Goal: Information Seeking & Learning: Learn about a topic

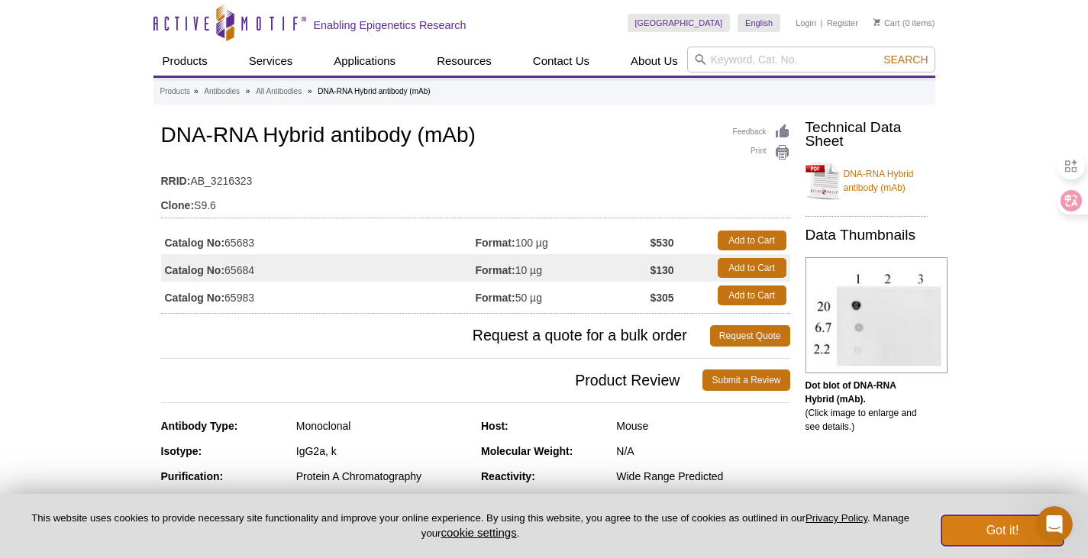
click at [950, 523] on button "Got it!" at bounding box center [1002, 530] width 122 height 31
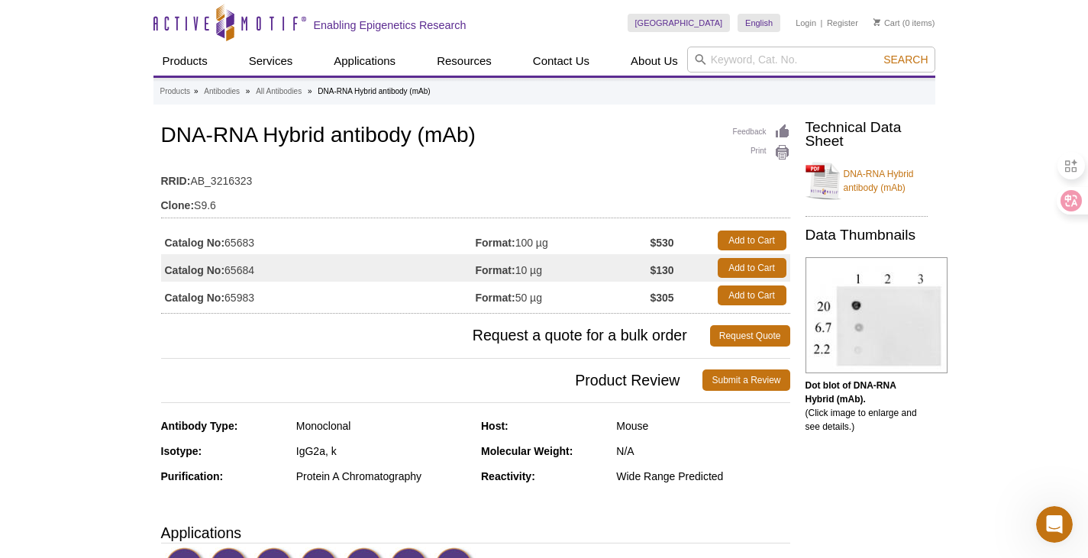
drag, startPoint x: 1, startPoint y: 375, endPoint x: 16, endPoint y: 372, distance: 15.4
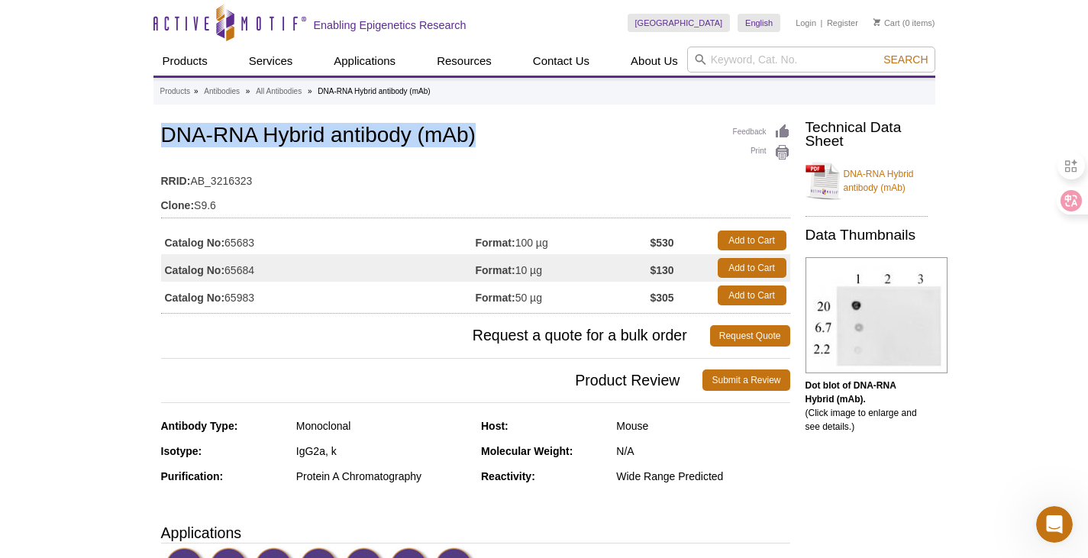
drag, startPoint x: 162, startPoint y: 134, endPoint x: 529, endPoint y: 134, distance: 367.1
click at [529, 134] on h1 "DNA-RNA Hybrid antibody (mAb)" at bounding box center [475, 137] width 629 height 26
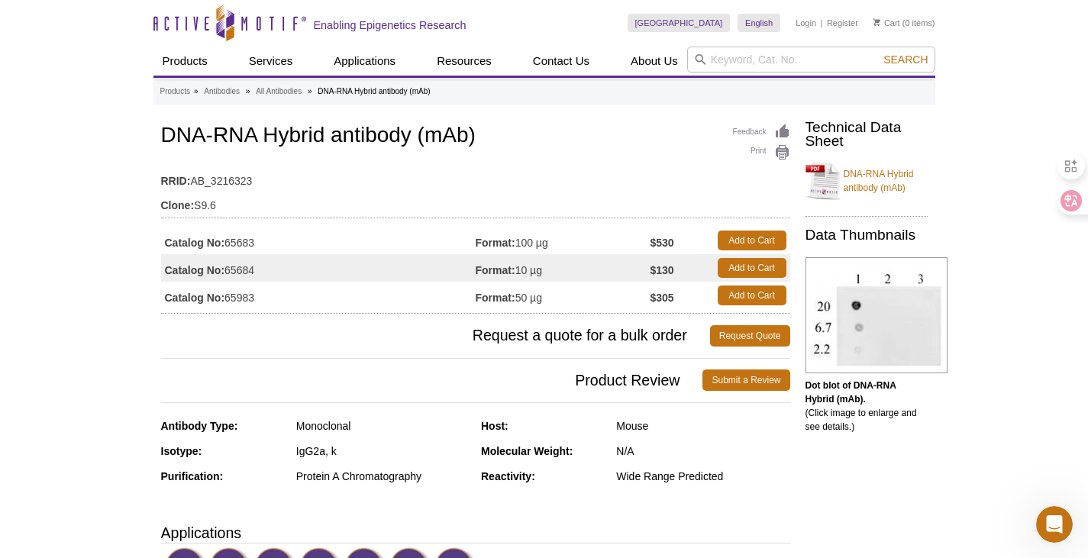
click at [459, 164] on table "RRID: AB_3216323 Clone: S9.6" at bounding box center [475, 189] width 629 height 57
click at [371, 195] on td "Clone: S9.6" at bounding box center [475, 201] width 629 height 24
click at [518, 295] on td "Format: 50 µg" at bounding box center [562, 295] width 175 height 27
drag, startPoint x: 519, startPoint y: 270, endPoint x: 549, endPoint y: 272, distance: 30.6
click at [549, 272] on td "Format: 10 µg" at bounding box center [562, 267] width 175 height 27
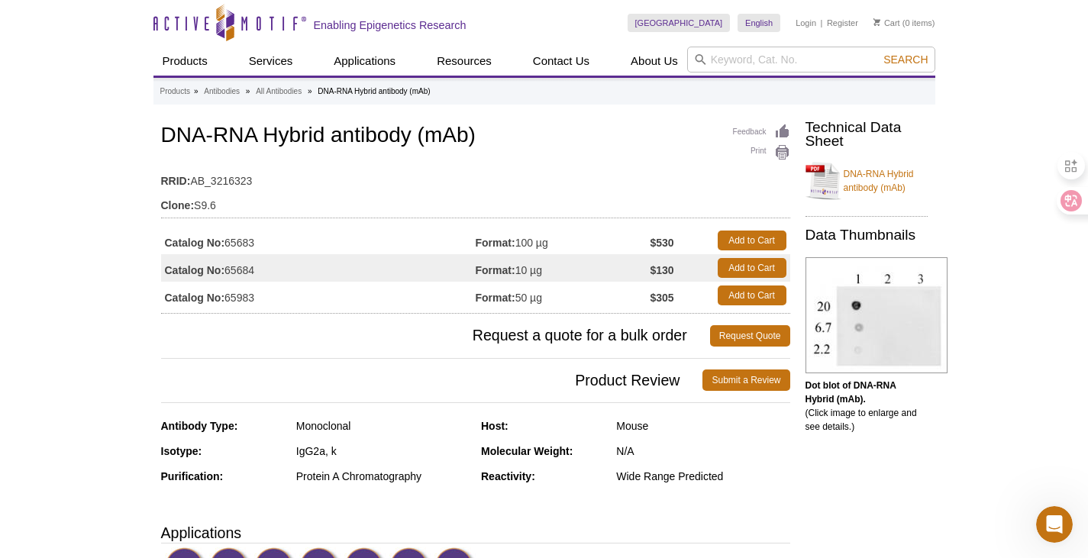
copy td "10 µg"
click at [575, 288] on td "Format: 50 µg" at bounding box center [562, 295] width 175 height 27
drag, startPoint x: 517, startPoint y: 298, endPoint x: 561, endPoint y: 301, distance: 43.7
click at [561, 301] on td "Format: 50 µg" at bounding box center [562, 295] width 175 height 27
copy td "50 µg"
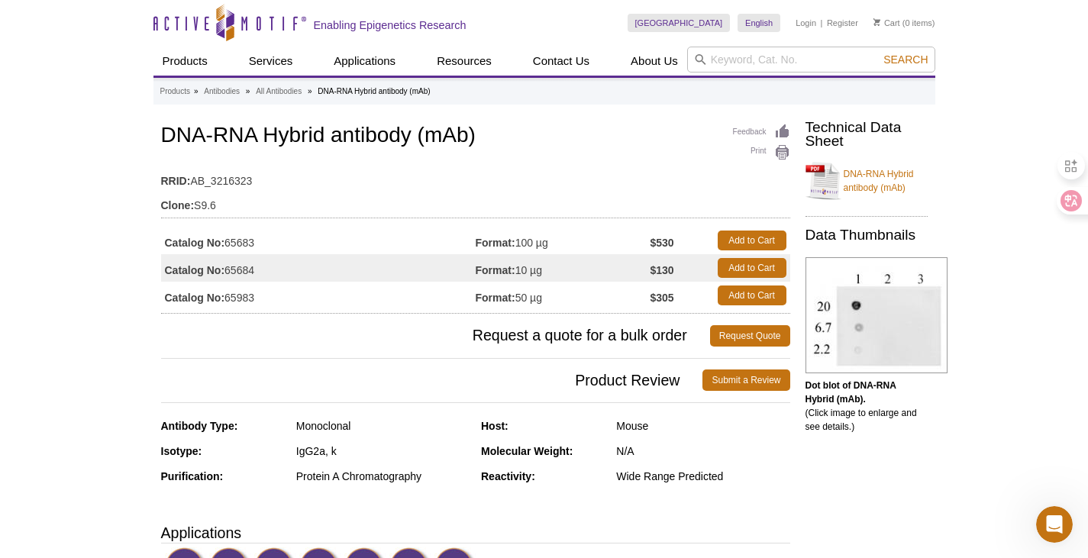
click at [561, 301] on td "Format: 50 µg" at bounding box center [562, 295] width 175 height 27
drag, startPoint x: 517, startPoint y: 241, endPoint x: 556, endPoint y: 241, distance: 38.9
click at [556, 241] on td "Format: 100 µg" at bounding box center [562, 240] width 175 height 27
copy td "100 µg"
drag, startPoint x: 581, startPoint y: 245, endPoint x: 557, endPoint y: 250, distance: 24.1
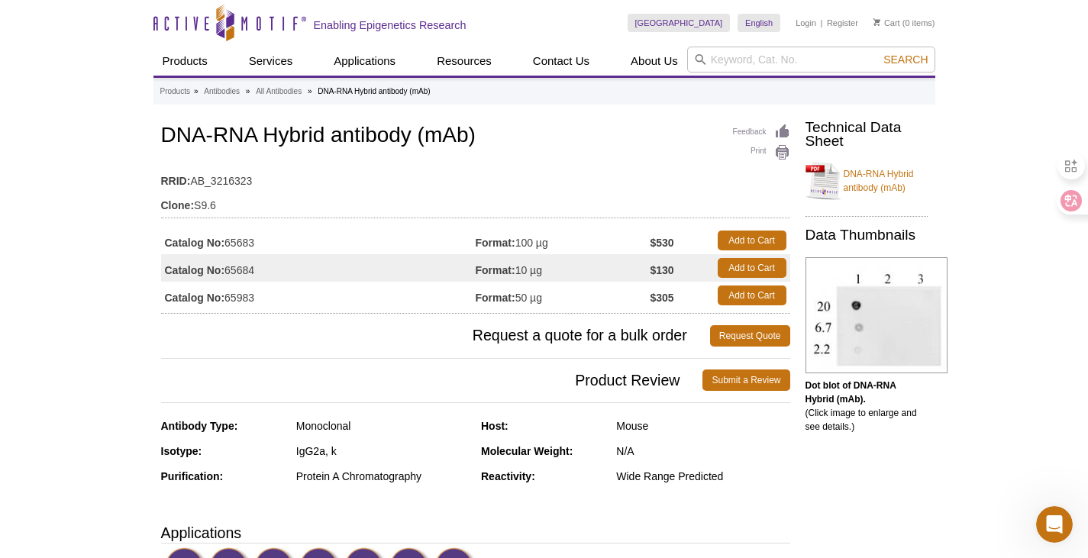
click at [581, 245] on td "Format: 100 µg" at bounding box center [562, 240] width 175 height 27
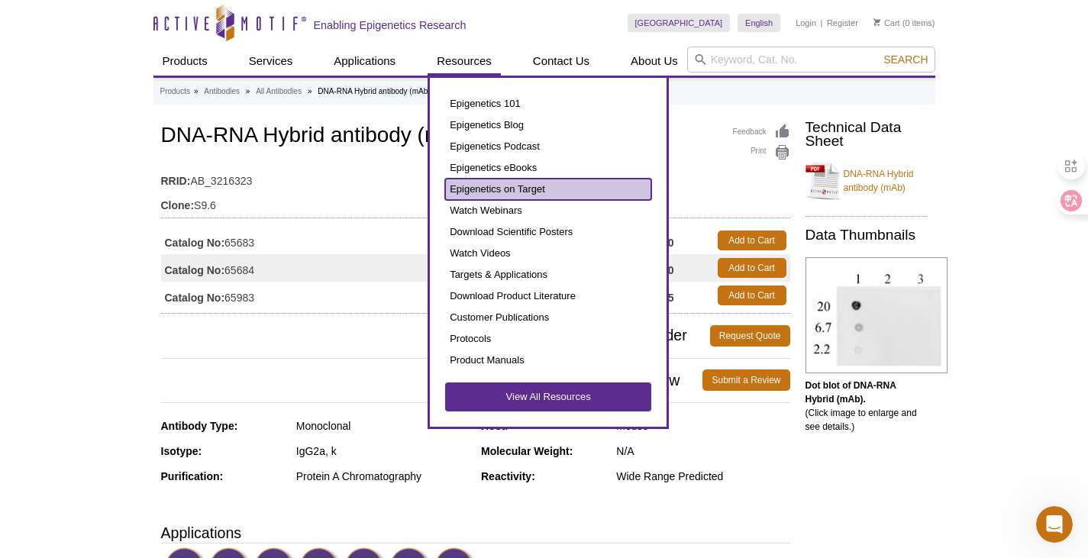
click at [472, 182] on link "Epigenetics on Target" at bounding box center [548, 189] width 206 height 21
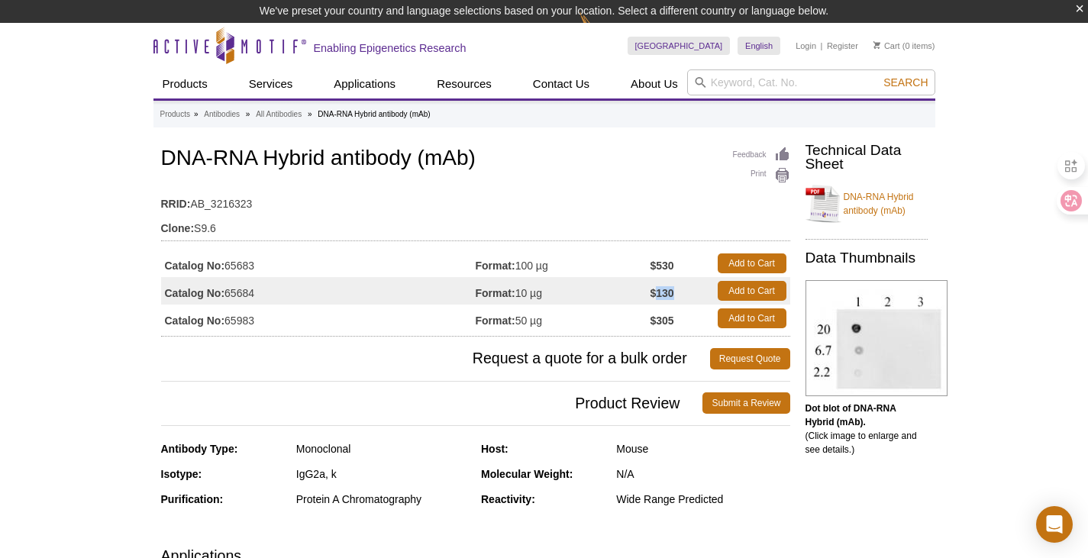
drag, startPoint x: 657, startPoint y: 295, endPoint x: 677, endPoint y: 295, distance: 19.8
click at [677, 295] on tbody "Catalog No: 65683 Format: 100 µg $530 Add to Cart Catalog No: 65684 Format: 10 …" at bounding box center [475, 291] width 629 height 82
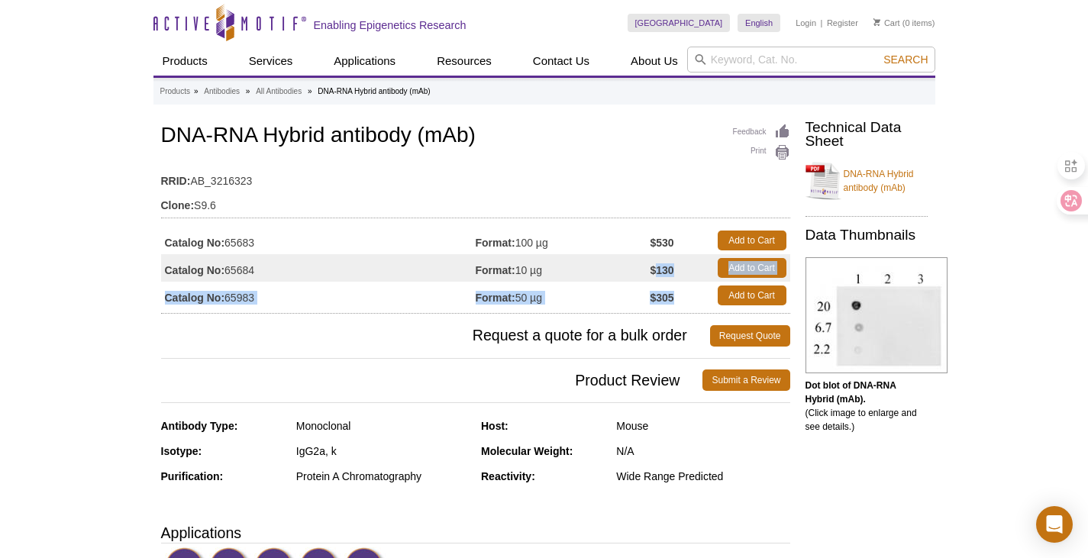
copy tbody "130 Add to Cart Catalog No: 65983 Format: 50 µg $305"
click at [645, 277] on td "Format: 10 µg" at bounding box center [562, 267] width 175 height 27
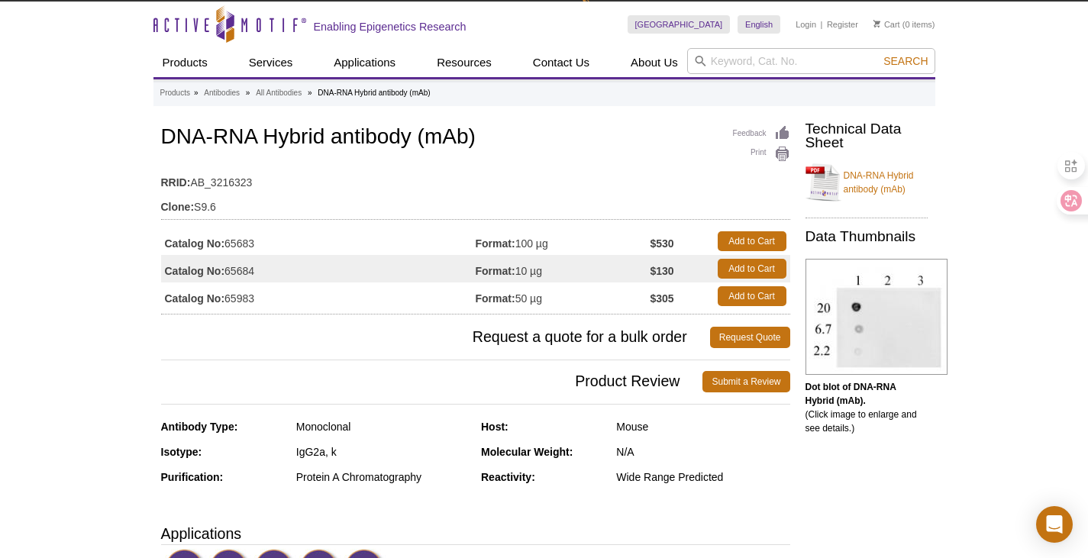
click at [664, 270] on strong "$130" at bounding box center [661, 271] width 24 height 14
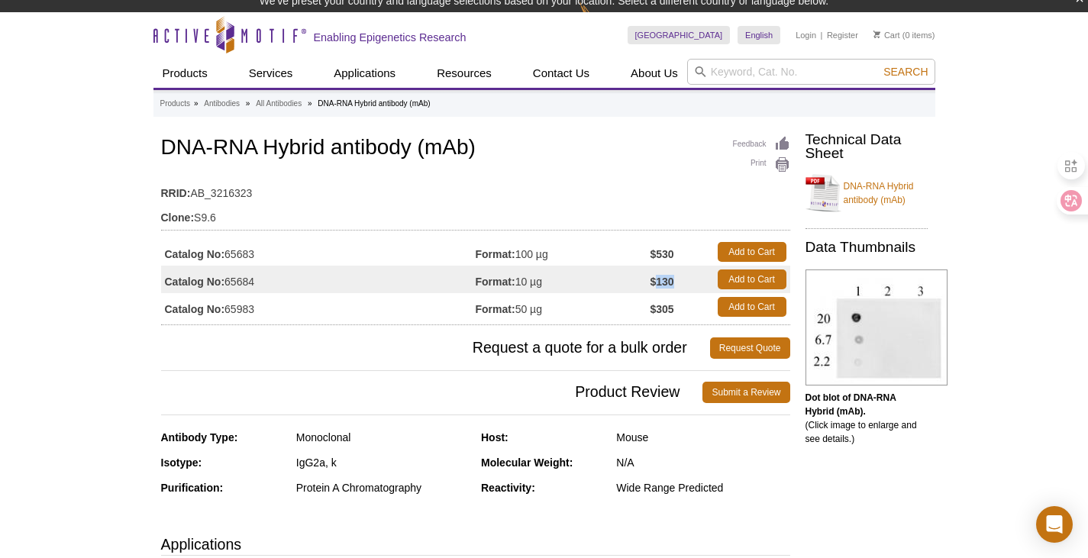
click at [664, 275] on strong "$130" at bounding box center [661, 282] width 24 height 14
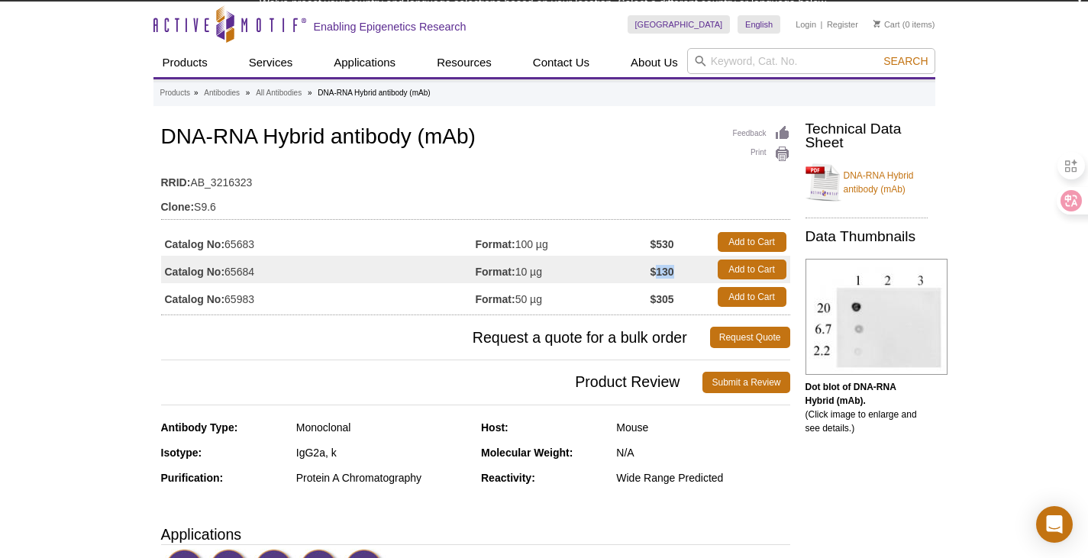
scroll to position [0, 0]
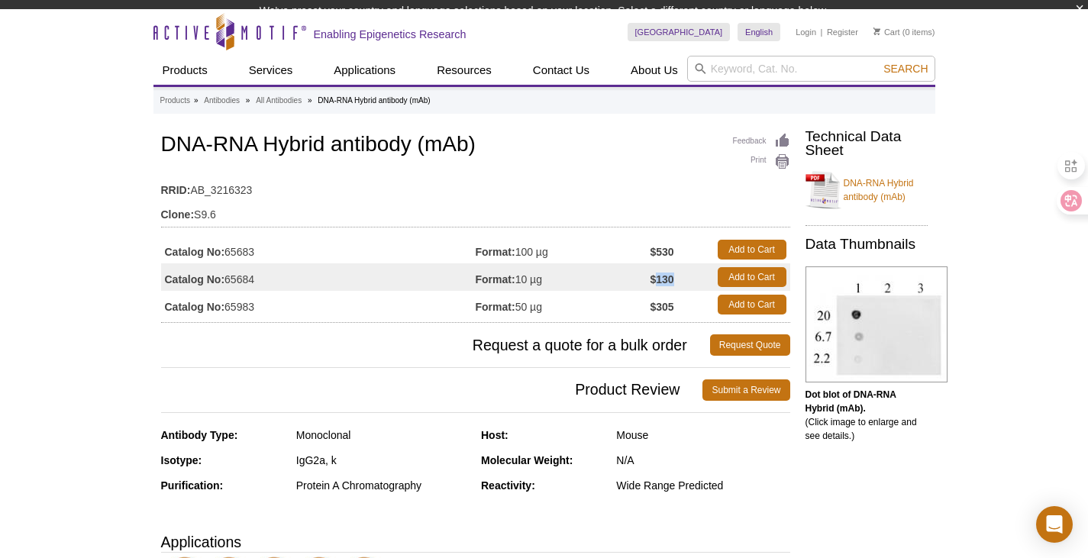
copy strong "130"
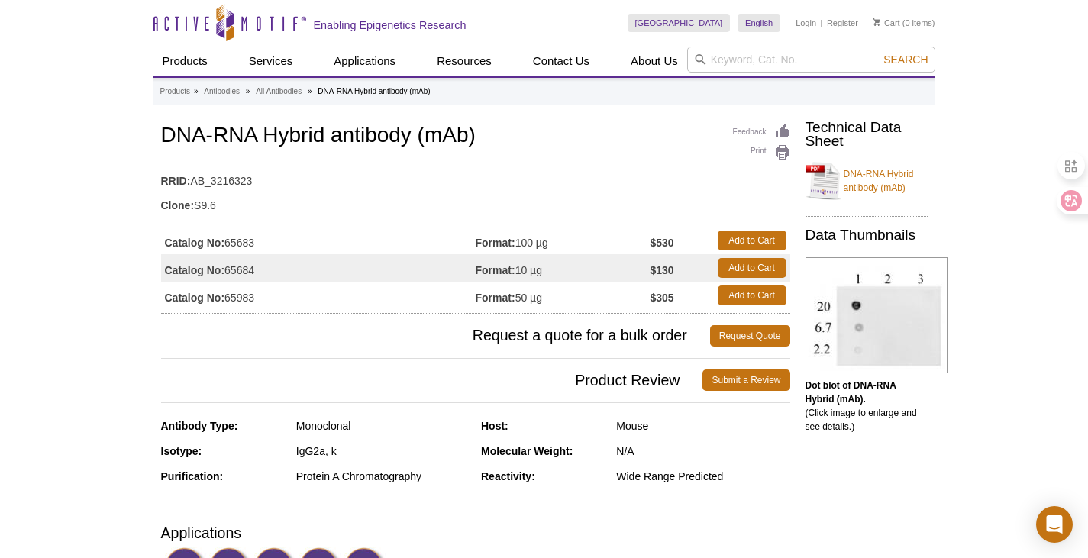
click at [666, 239] on strong "$530" at bounding box center [661, 243] width 24 height 14
copy strong "530"
click at [666, 298] on strong "$305" at bounding box center [661, 298] width 24 height 14
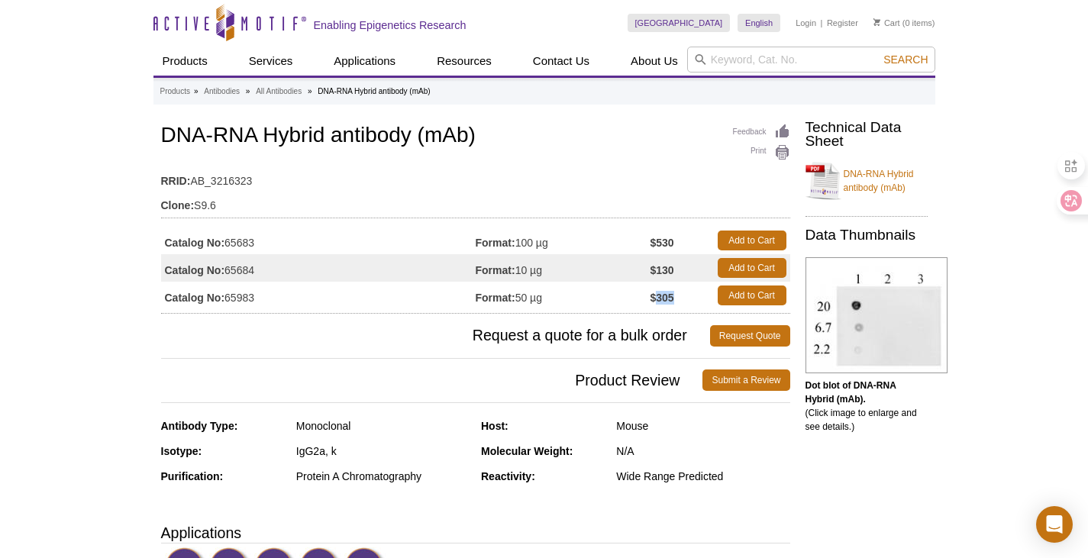
copy strong "305"
click at [605, 319] on h3 "Request a quote for a bulk order Request Quote" at bounding box center [475, 335] width 629 height 37
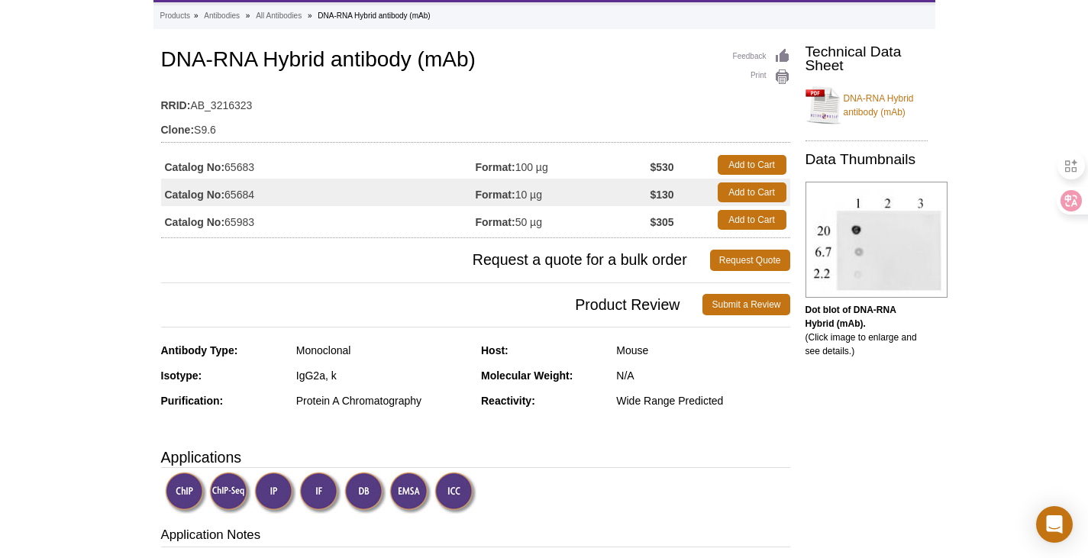
scroll to position [76, 0]
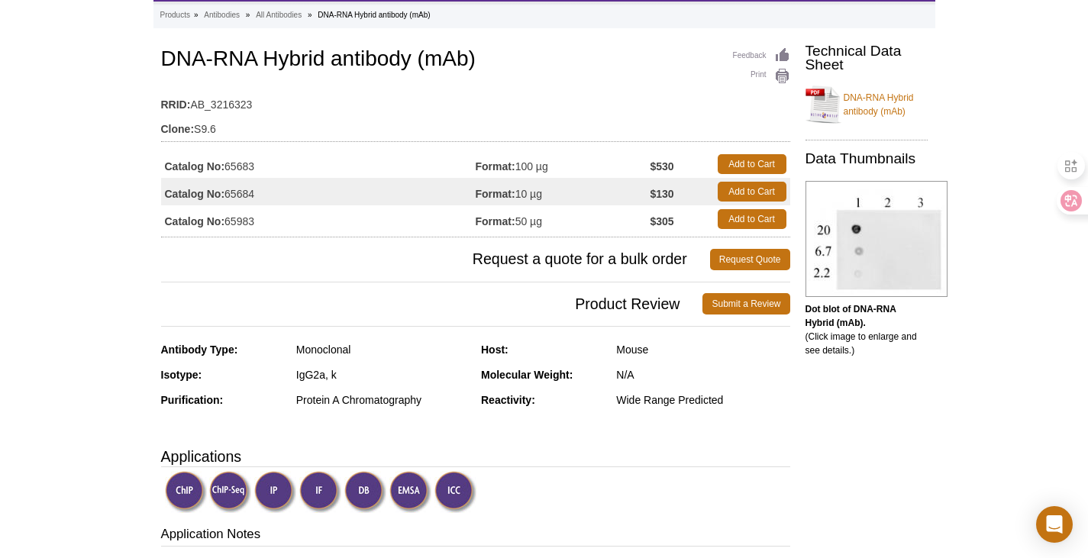
click at [446, 292] on h3 "Product Review Submit a Review" at bounding box center [475, 303] width 629 height 37
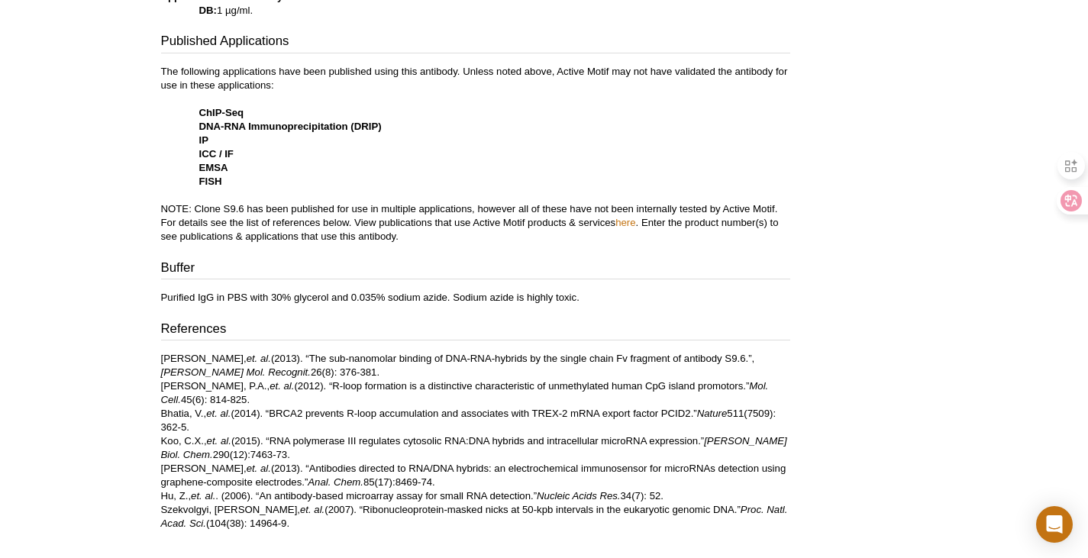
scroll to position [656, 0]
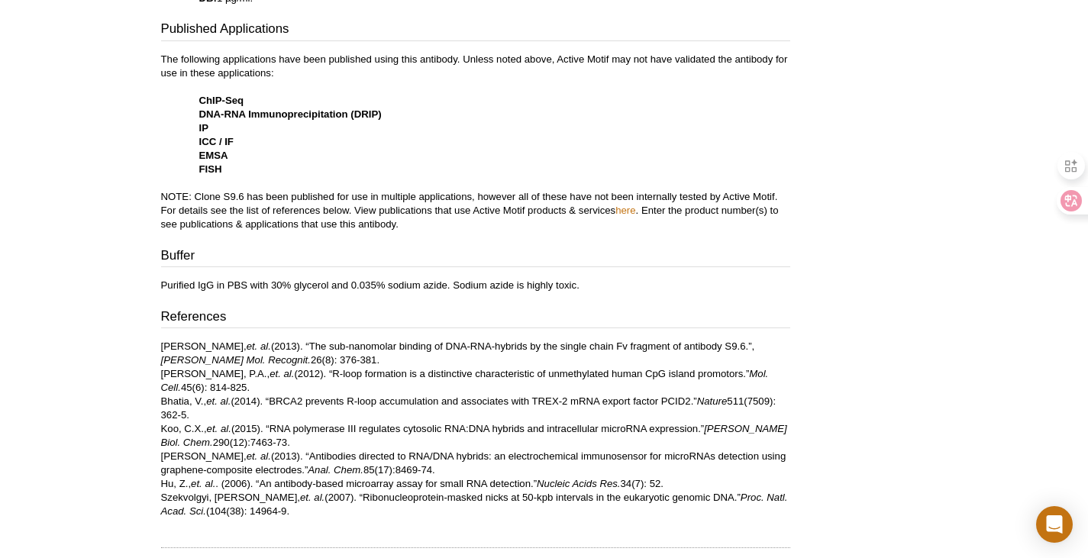
click at [34, 348] on div "Active Motif Logo Enabling Epigenetics Research 0 Search Skip to content Active…" at bounding box center [544, 356] width 1088 height 2024
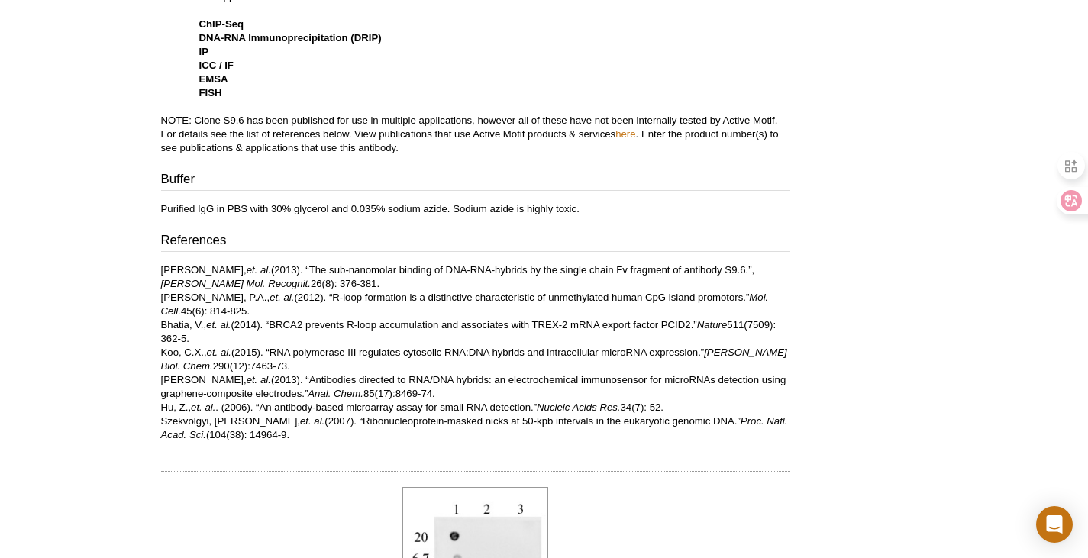
scroll to position [733, 0]
click at [1007, 315] on div "Active Motif Logo Enabling Epigenetics Research 0 Search Skip to content Active…" at bounding box center [544, 279] width 1088 height 2024
